Goal: Use online tool/utility: Utilize a website feature to perform a specific function

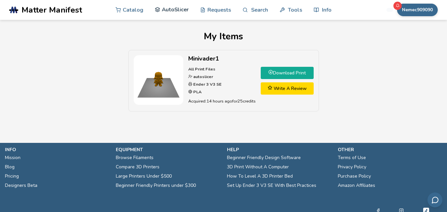
click at [172, 7] on link "AutoSlicer" at bounding box center [172, 10] width 34 height 20
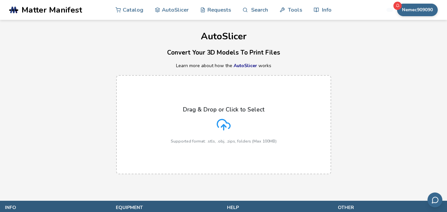
click at [221, 123] on icon at bounding box center [224, 125] width 14 height 14
click at [0, 0] on input "Drag & Drop or Click to Select Supported format: .stls, .obj, .zips, folders (M…" at bounding box center [0, 0] width 0 height 0
click at [221, 125] on icon at bounding box center [224, 125] width 14 height 14
click at [0, 0] on input "Drag & Drop or Click to Select Supported format: .stls, .obj, .zips, folders (M…" at bounding box center [0, 0] width 0 height 0
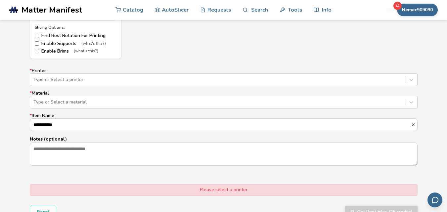
scroll to position [394, 0]
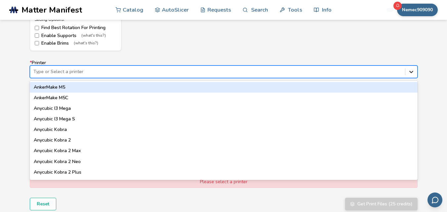
click at [413, 71] on icon at bounding box center [411, 72] width 7 height 7
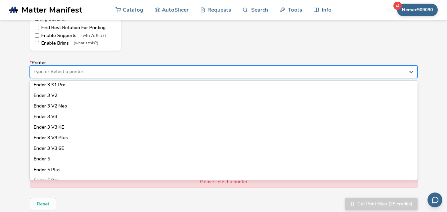
scroll to position [450, 0]
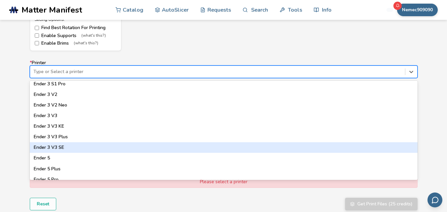
click at [59, 149] on div "Ender 3 V3 SE" at bounding box center [224, 147] width 388 height 11
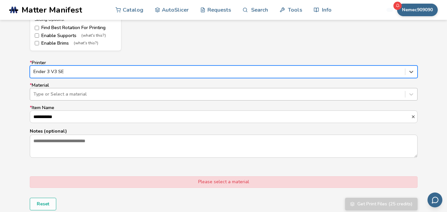
click at [65, 94] on div at bounding box center [217, 94] width 369 height 7
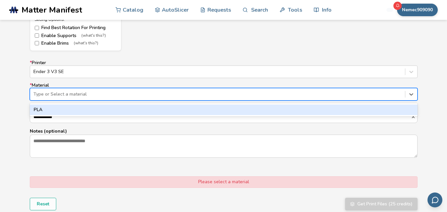
click at [56, 109] on div "PLA" at bounding box center [224, 110] width 388 height 11
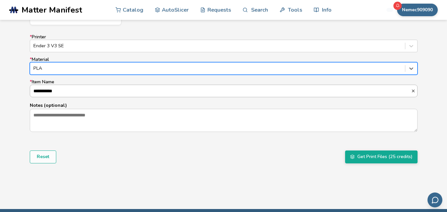
scroll to position [419, 0]
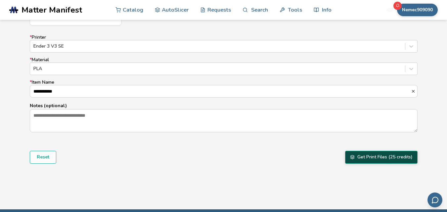
click at [372, 155] on button "Get Print Files (25 credits)" at bounding box center [381, 157] width 73 height 13
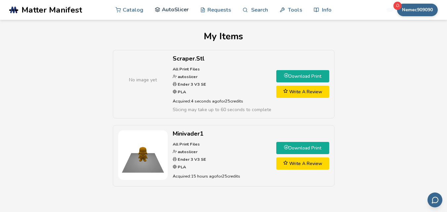
click at [166, 10] on link "AutoSlicer" at bounding box center [172, 10] width 34 height 20
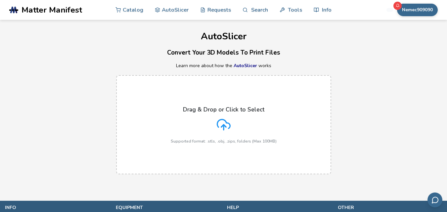
click at [225, 127] on icon at bounding box center [224, 125] width 14 height 14
click at [0, 0] on input "Drag & Drop or Click to Select Supported format: .stls, .obj, .zips, folders (M…" at bounding box center [0, 0] width 0 height 0
click at [175, 8] on link "AutoSlicer" at bounding box center [172, 10] width 34 height 20
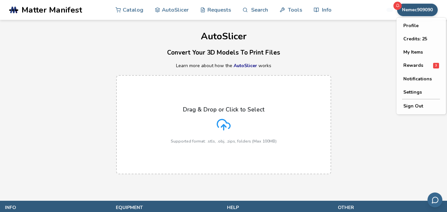
click at [404, 9] on button "Nemec909090" at bounding box center [417, 10] width 41 height 13
click at [427, 67] on div "Rewards 3" at bounding box center [422, 66] width 36 height 6
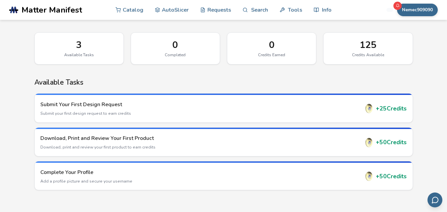
scroll to position [41, 0]
